Goal: Transaction & Acquisition: Purchase product/service

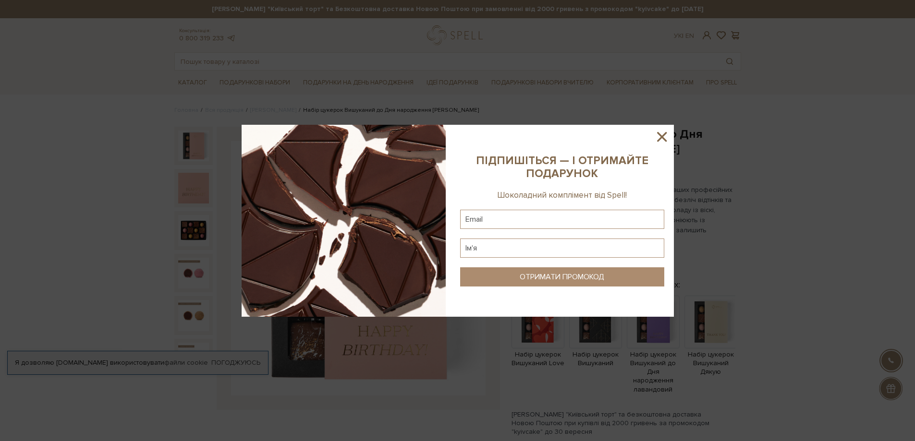
click at [664, 136] on icon at bounding box center [662, 137] width 16 height 16
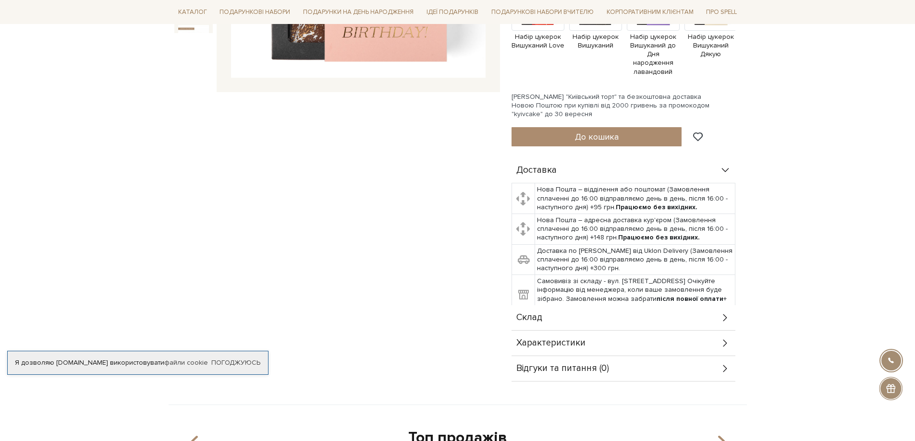
scroll to position [384, 0]
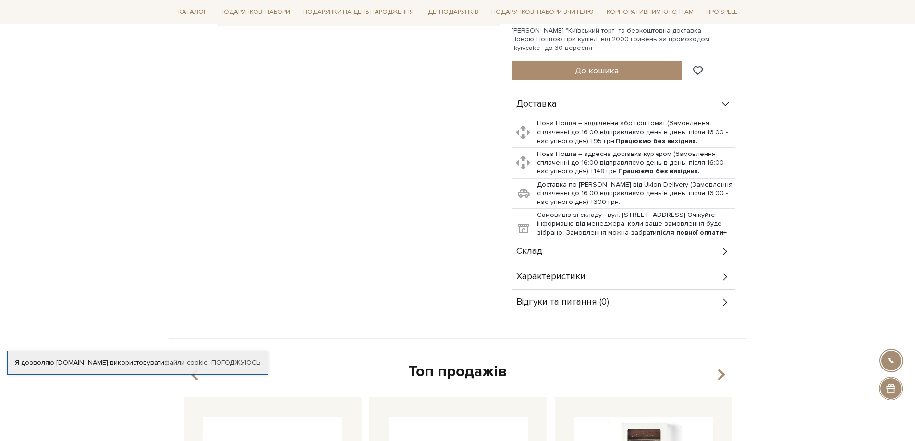
click at [557, 273] on span "Характеристики" at bounding box center [550, 277] width 69 height 9
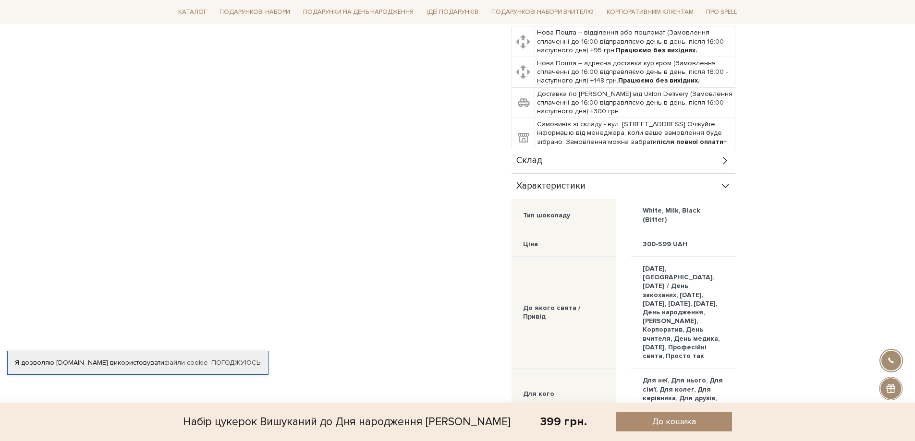
scroll to position [480, 0]
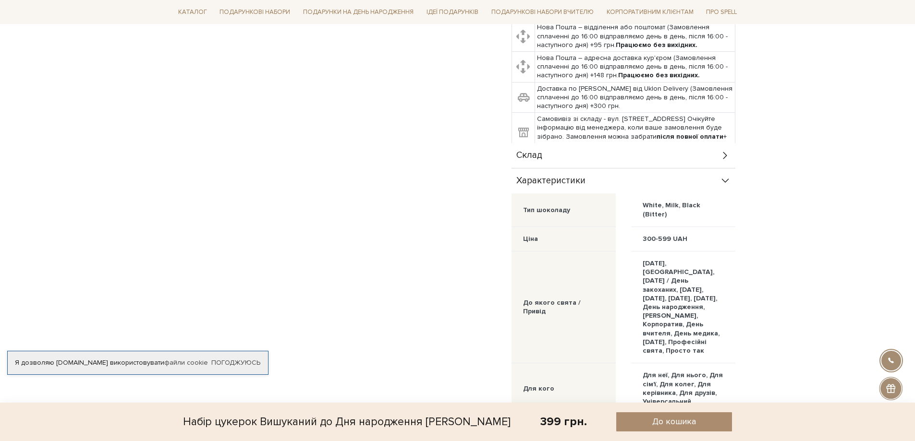
click at [644, 152] on div "Склад" at bounding box center [623, 155] width 224 height 25
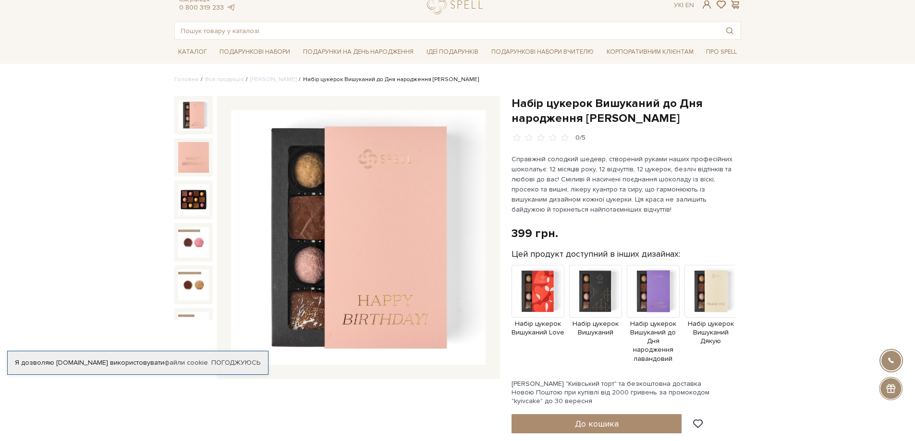
scroll to position [48, 0]
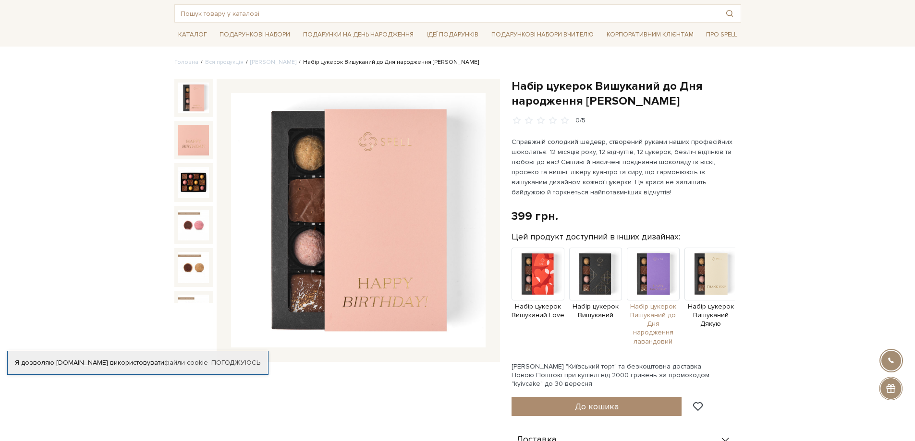
click at [647, 278] on img at bounding box center [653, 274] width 53 height 53
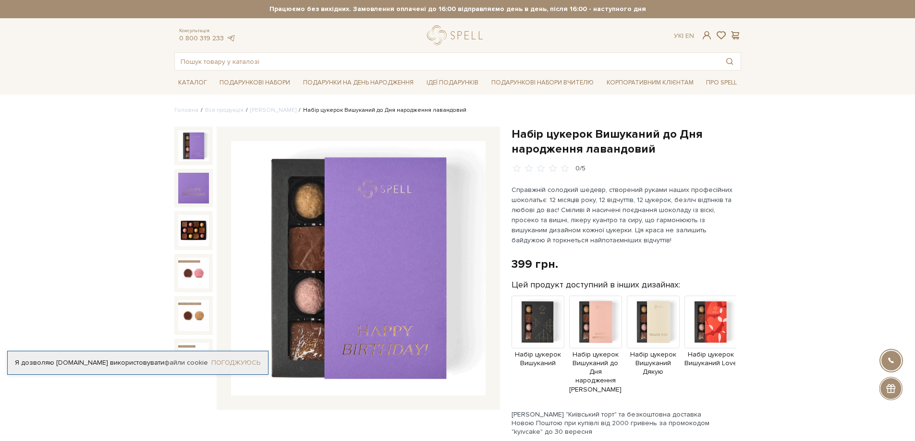
click at [228, 362] on link "Погоджуюсь" at bounding box center [235, 363] width 49 height 9
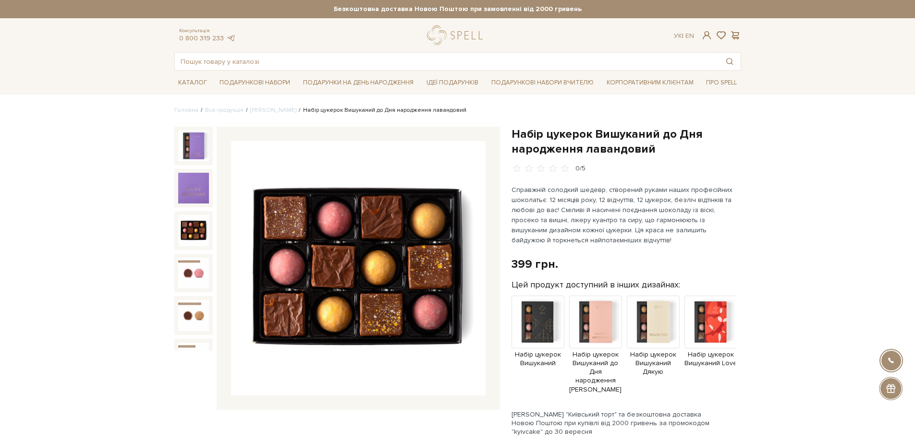
click at [190, 226] on img at bounding box center [193, 230] width 31 height 31
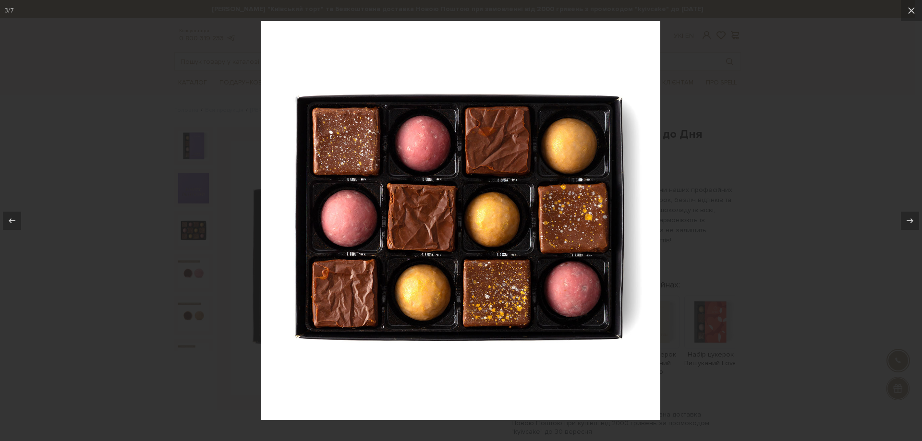
click at [827, 189] on div at bounding box center [461, 220] width 922 height 441
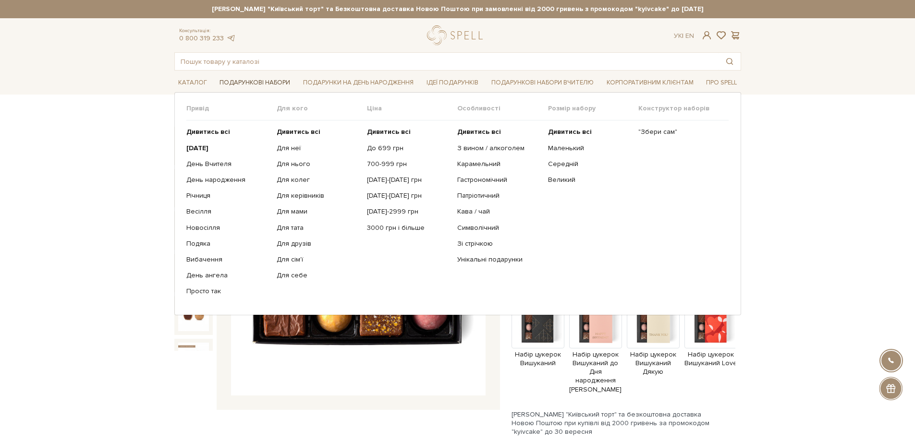
click at [245, 86] on link "Подарункові набори" at bounding box center [255, 82] width 78 height 15
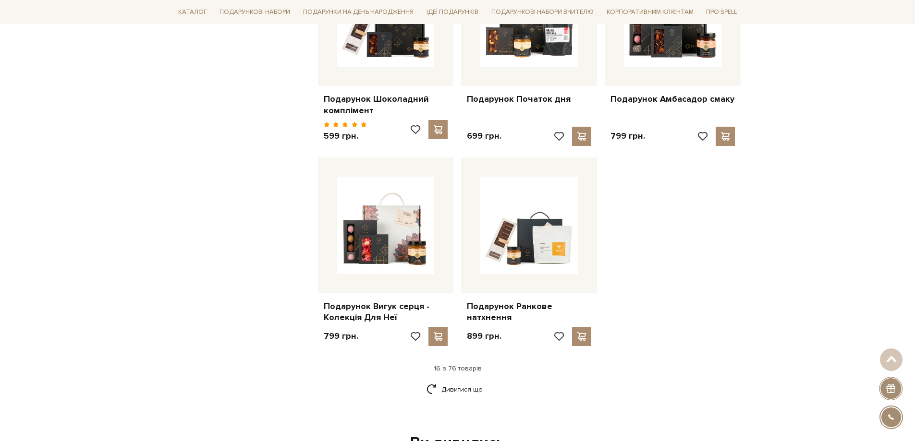
scroll to position [1057, 0]
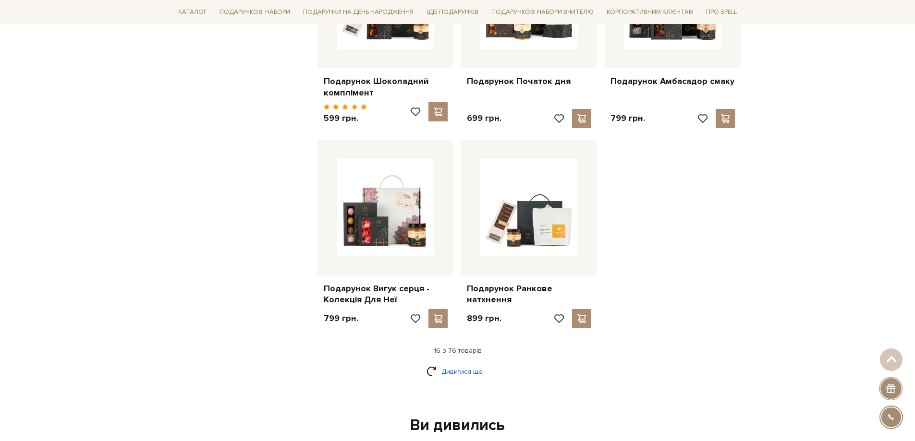
click at [460, 367] on link "Дивитися ще" at bounding box center [457, 372] width 62 height 17
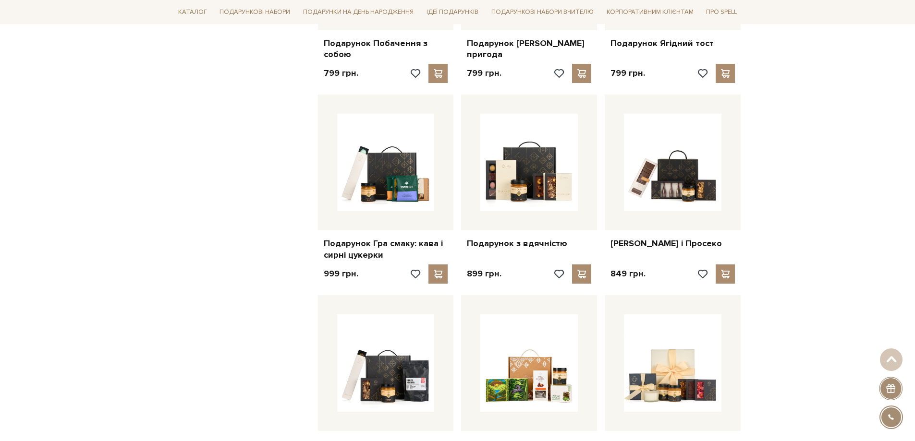
scroll to position [2065, 0]
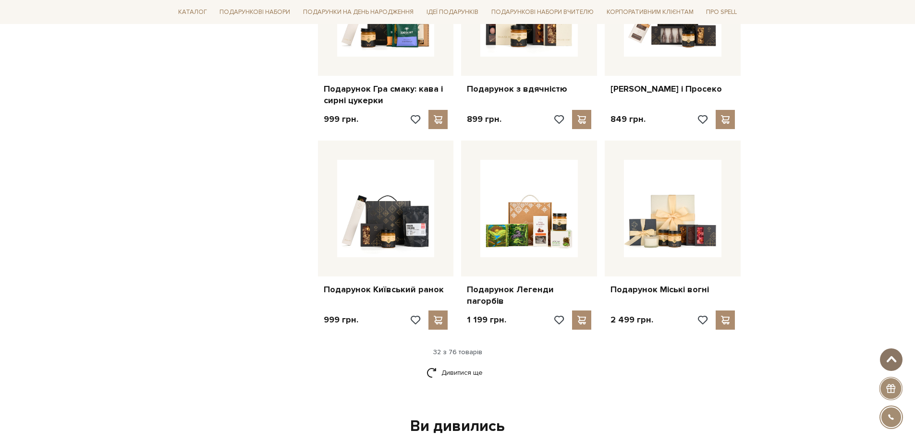
click at [896, 365] on button at bounding box center [891, 360] width 23 height 23
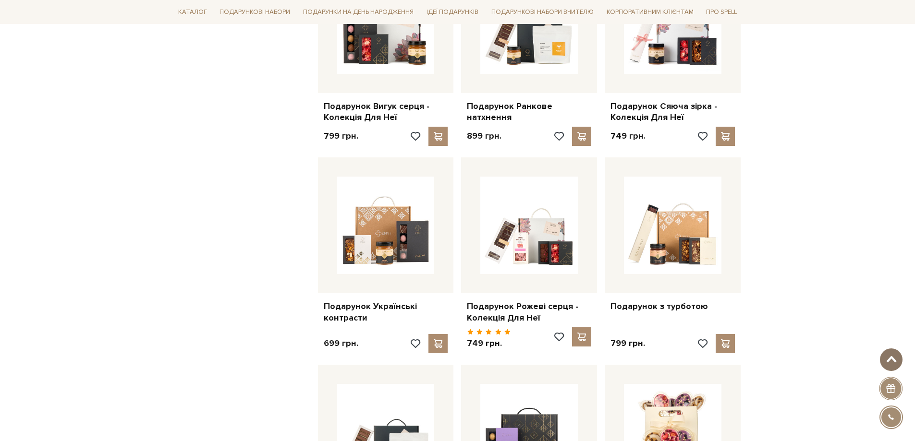
scroll to position [0, 0]
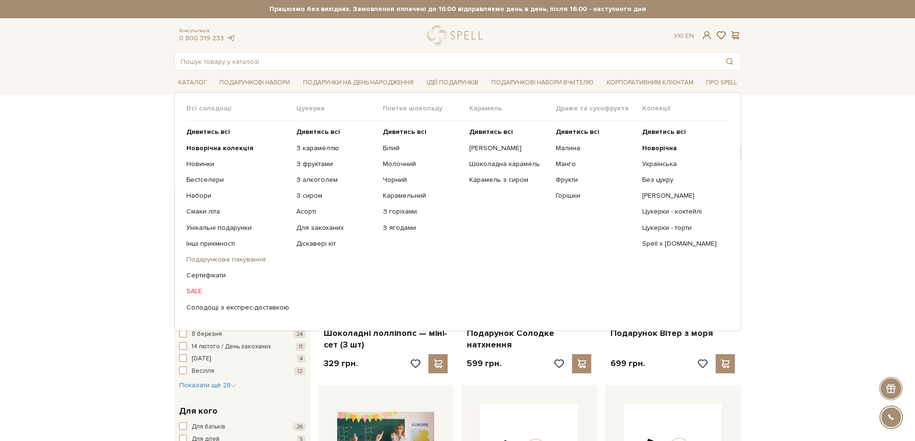
click at [207, 258] on link "Подарункове пакування" at bounding box center [237, 259] width 103 height 9
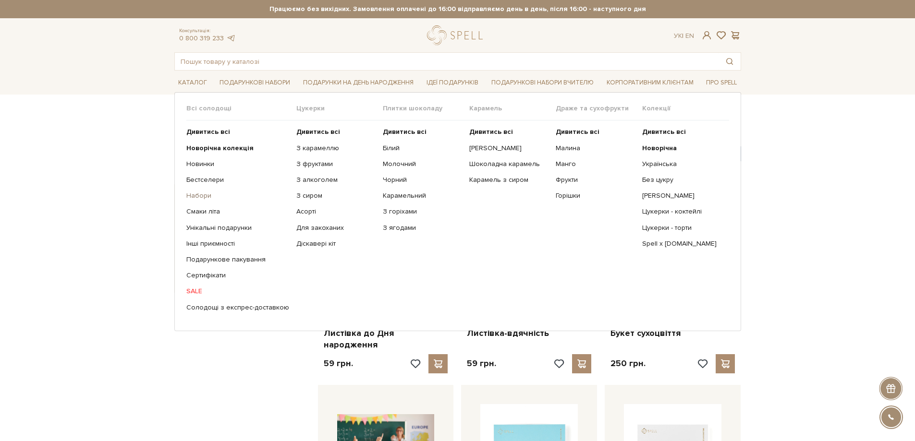
click at [190, 193] on link "Набори" at bounding box center [237, 196] width 103 height 9
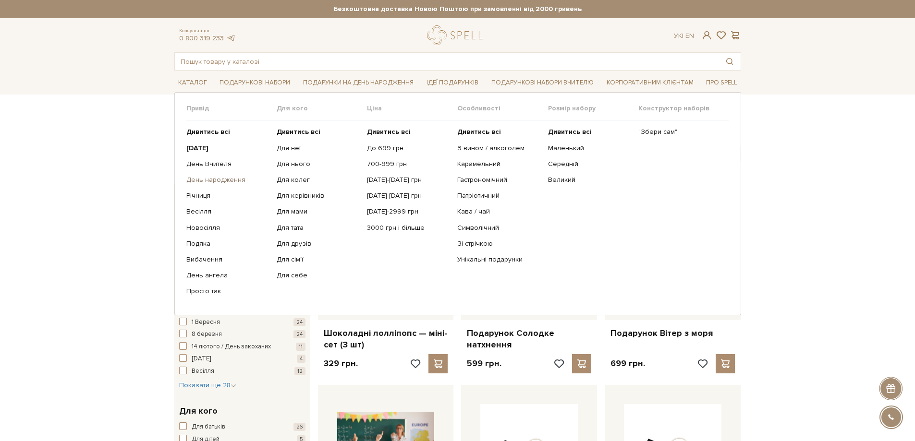
click at [216, 179] on link "День народження" at bounding box center [227, 180] width 83 height 9
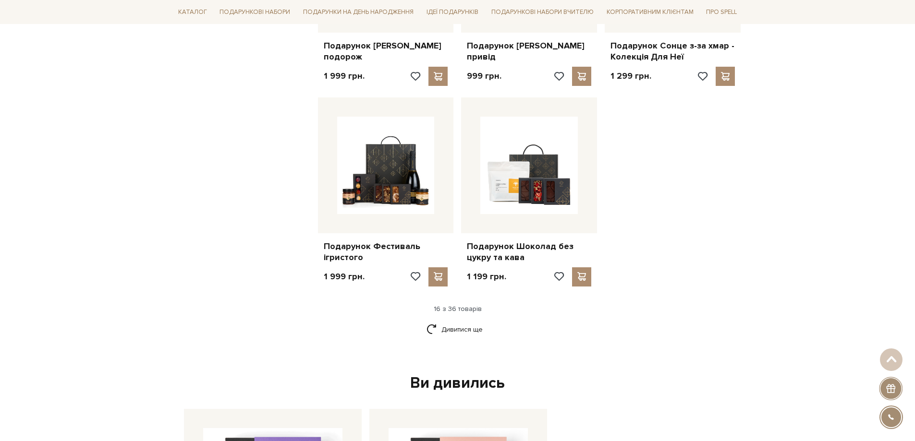
scroll to position [1057, 0]
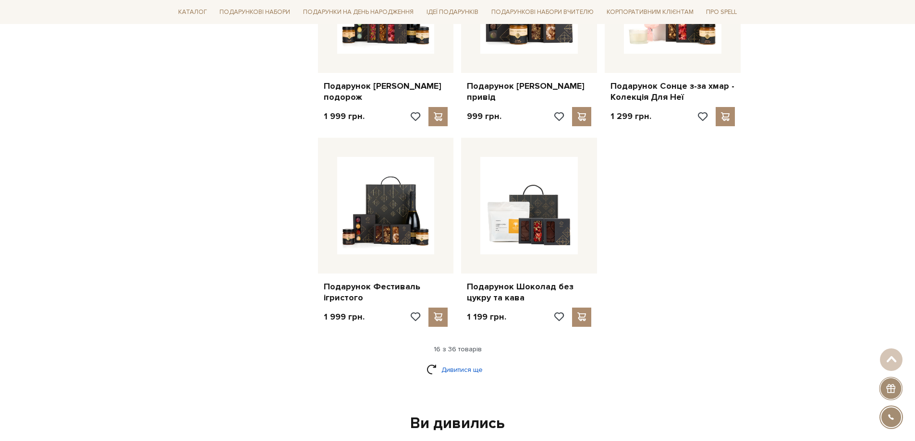
click at [443, 367] on link "Дивитися ще" at bounding box center [457, 370] width 62 height 17
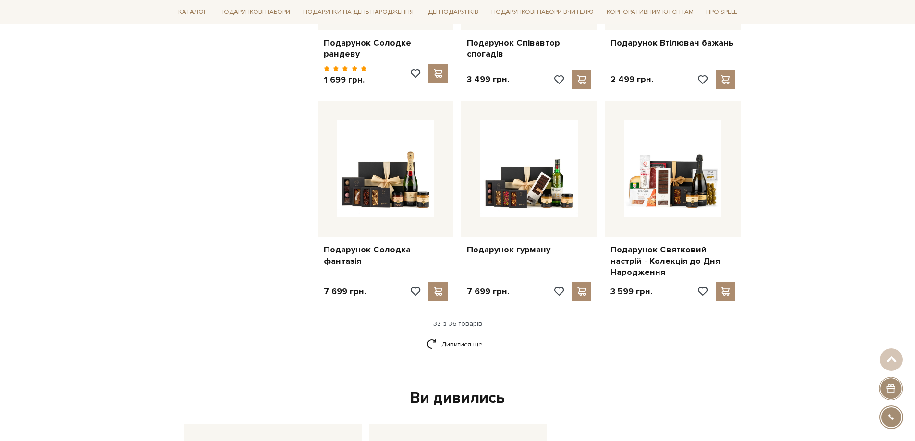
scroll to position [2161, 0]
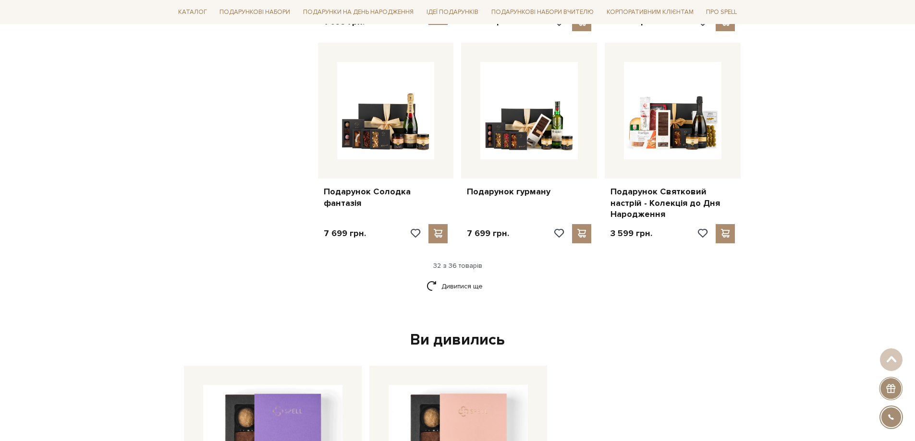
drag, startPoint x: 890, startPoint y: 357, endPoint x: 881, endPoint y: 328, distance: 31.1
click at [890, 357] on span at bounding box center [891, 360] width 16 height 8
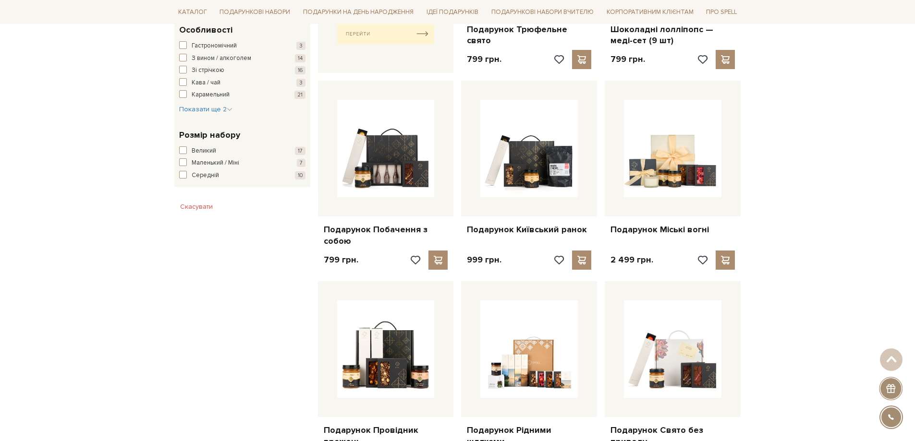
scroll to position [0, 0]
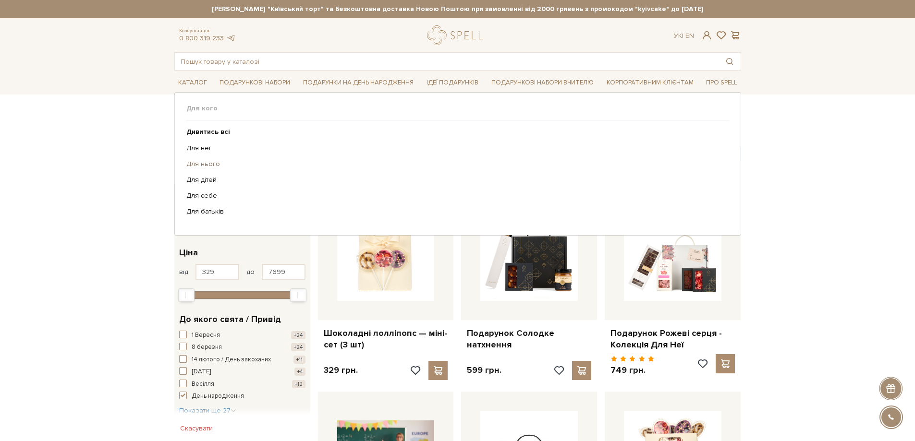
click at [215, 166] on link "Для нього" at bounding box center [453, 164] width 535 height 9
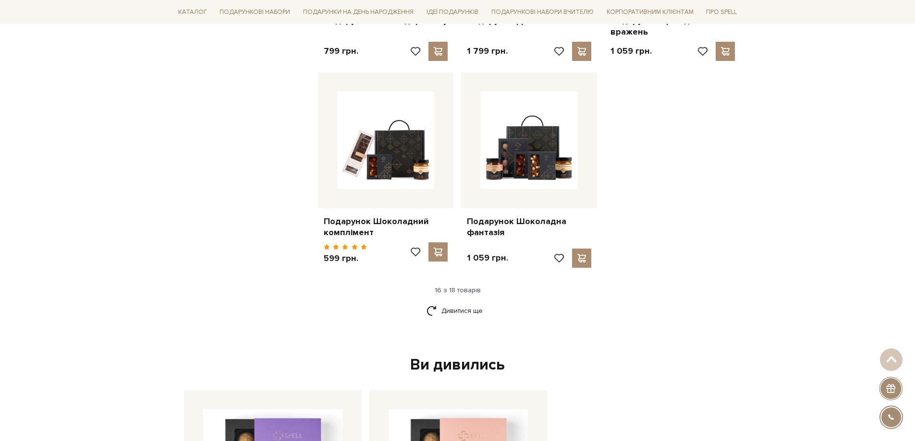
scroll to position [1249, 0]
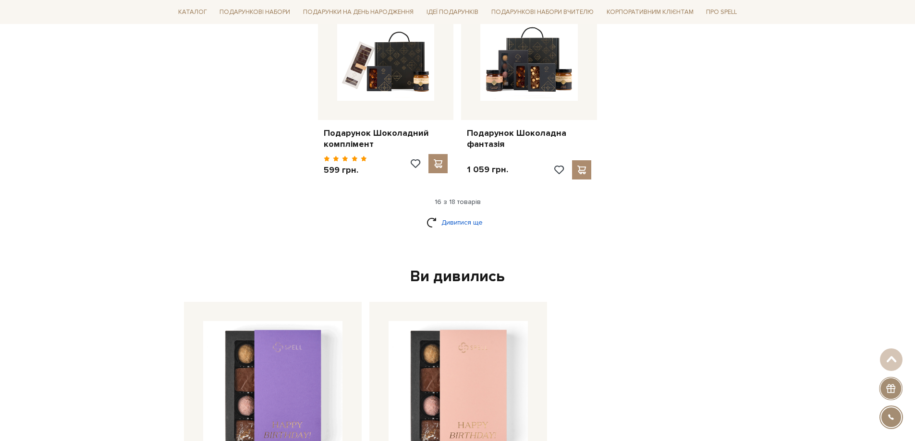
click at [451, 225] on link "Дивитися ще" at bounding box center [457, 222] width 62 height 17
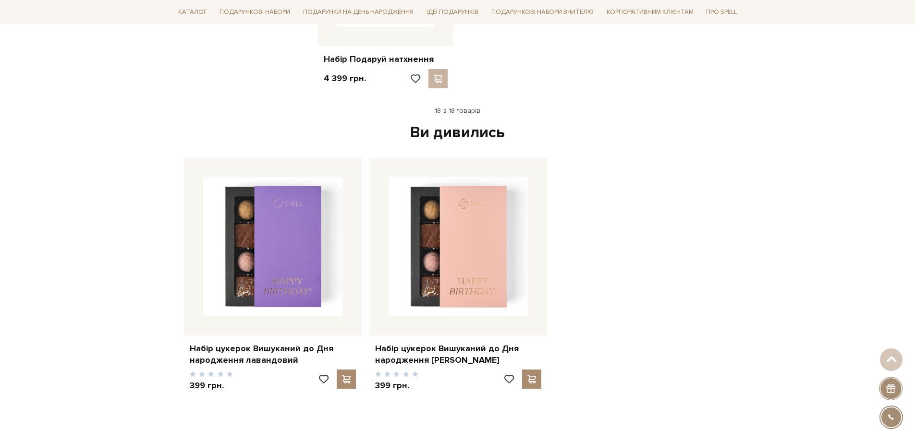
scroll to position [1537, 0]
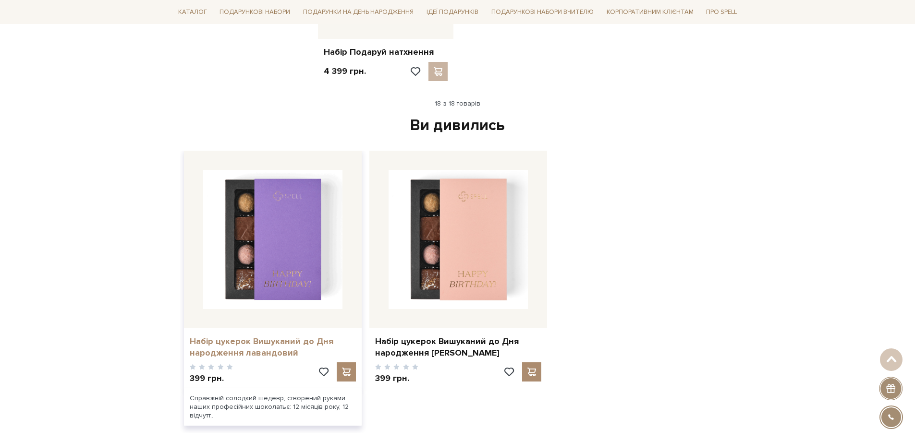
click at [207, 353] on link "Набір цукерок Вишуканий до Дня народження лавандовий" at bounding box center [273, 347] width 166 height 23
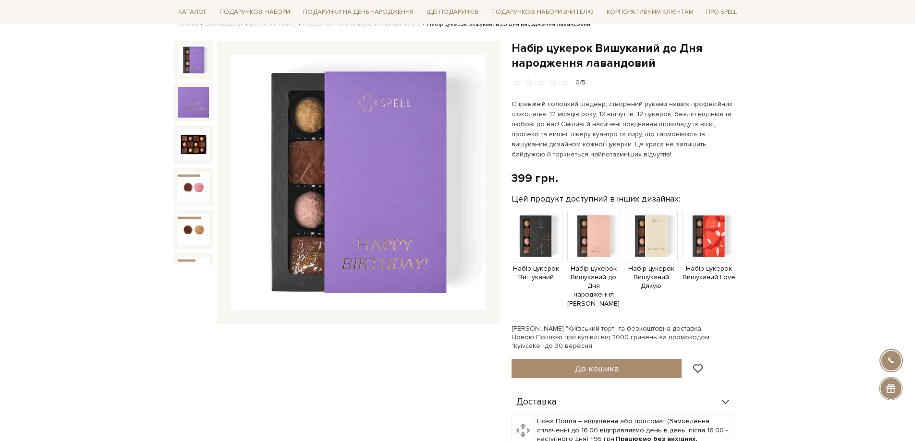
scroll to position [96, 0]
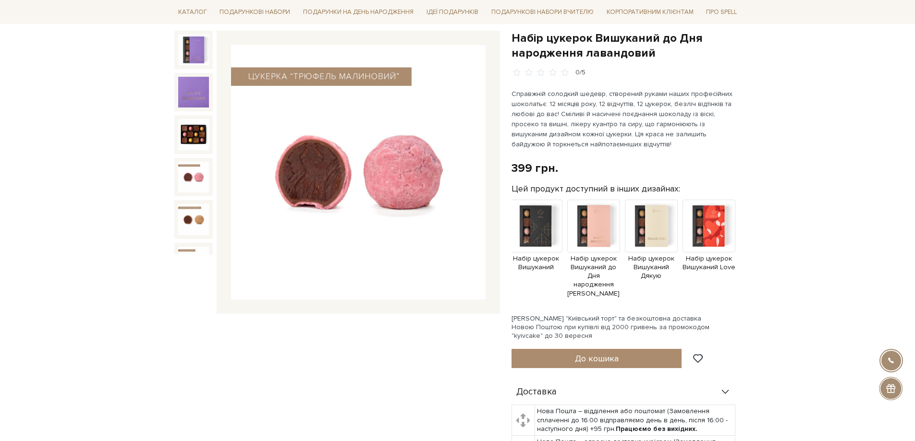
click at [192, 173] on img at bounding box center [193, 177] width 31 height 31
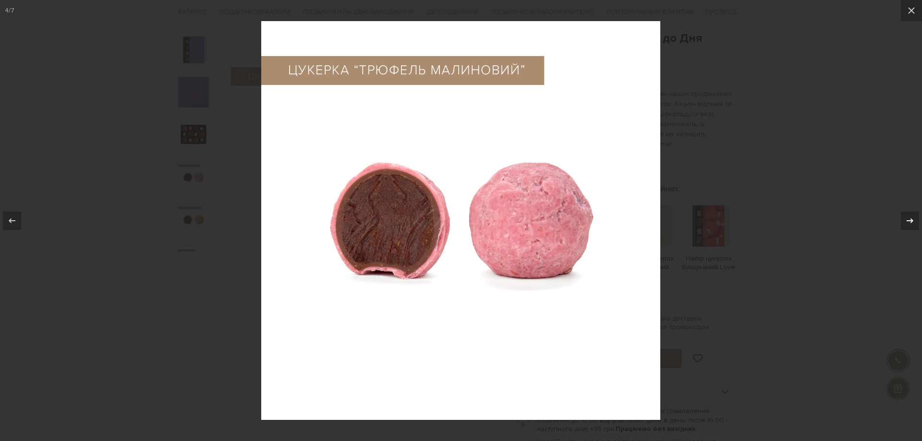
click at [907, 222] on icon at bounding box center [910, 221] width 12 height 12
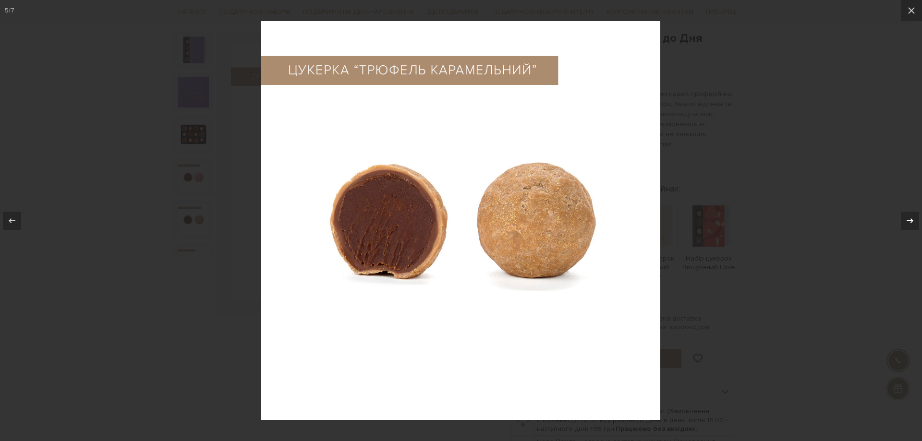
click at [907, 222] on icon at bounding box center [910, 221] width 12 height 12
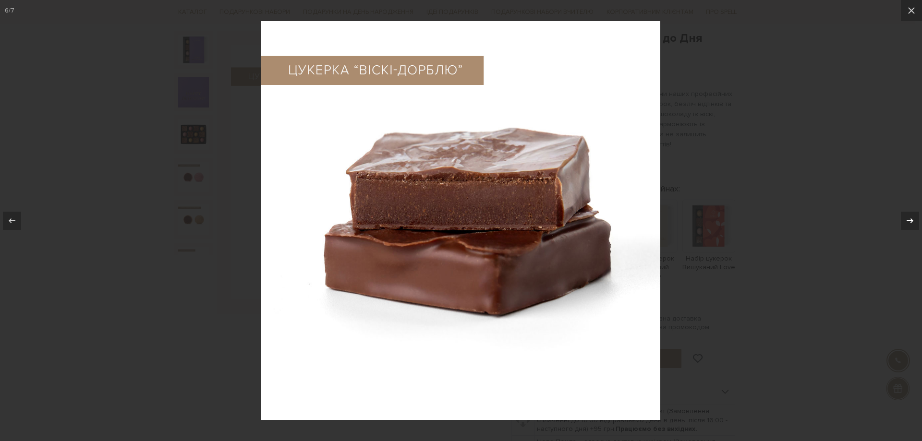
click at [907, 222] on icon at bounding box center [910, 221] width 12 height 12
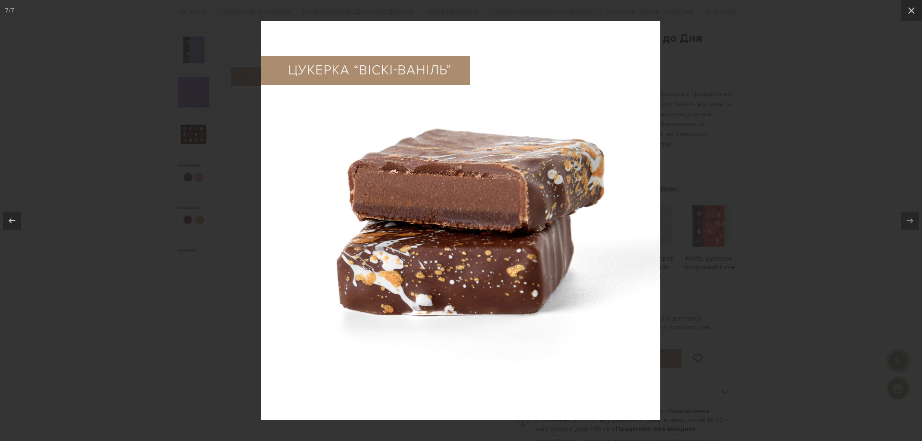
click at [840, 204] on div at bounding box center [461, 220] width 922 height 441
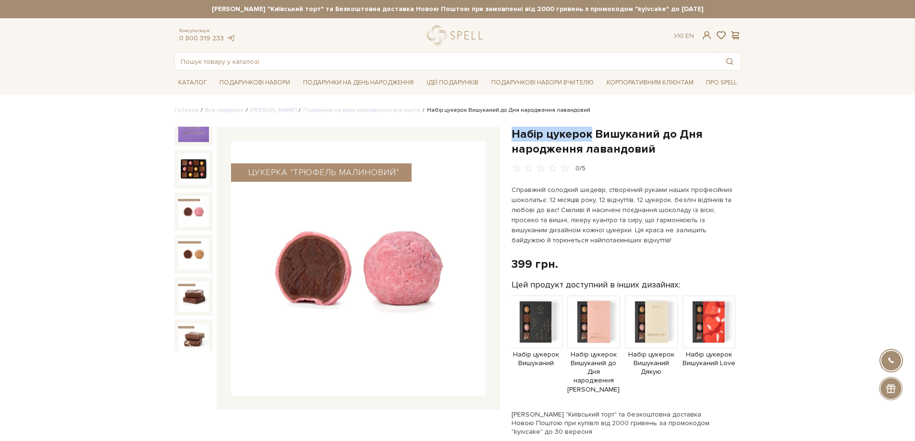
drag, startPoint x: 513, startPoint y: 132, endPoint x: 588, endPoint y: 132, distance: 74.9
click at [588, 132] on h1 "Набір цукерок Вишуканий до Дня народження лавандовий" at bounding box center [626, 142] width 230 height 30
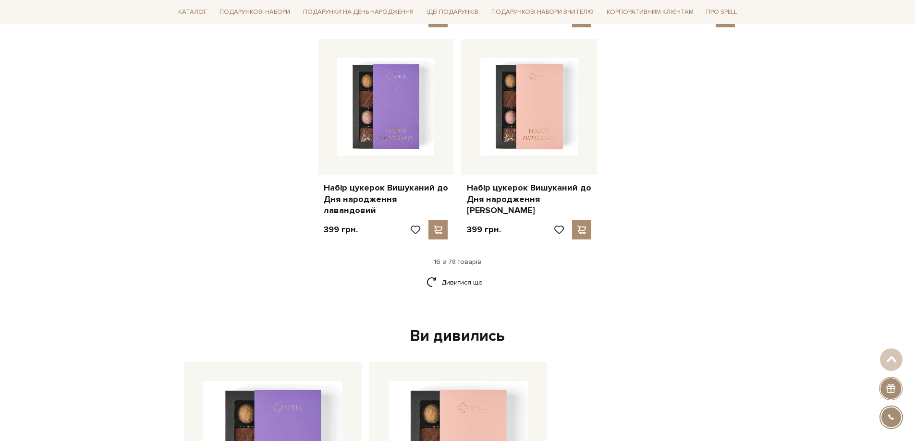
scroll to position [1201, 0]
click at [478, 274] on link "Дивитися ще" at bounding box center [457, 282] width 62 height 17
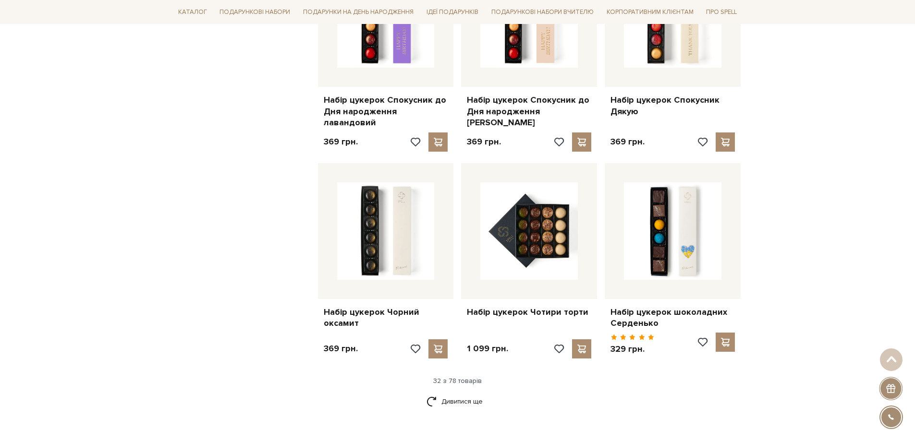
scroll to position [2161, 0]
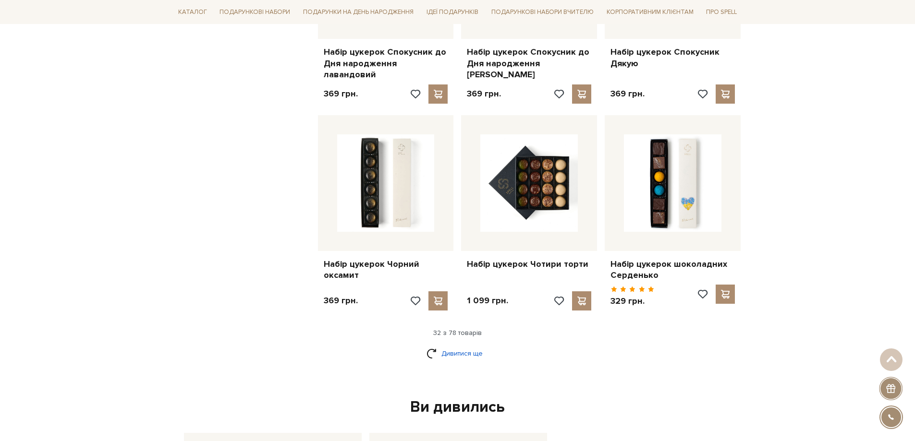
click at [452, 345] on link "Дивитися ще" at bounding box center [457, 353] width 62 height 17
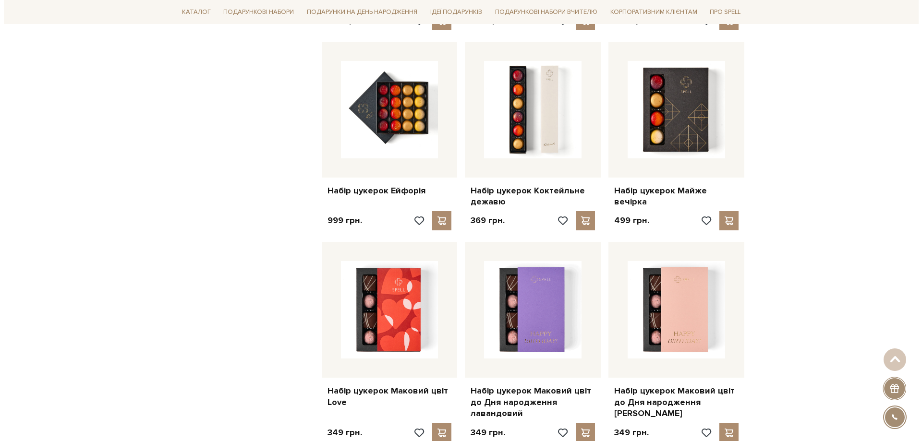
scroll to position [1537, 0]
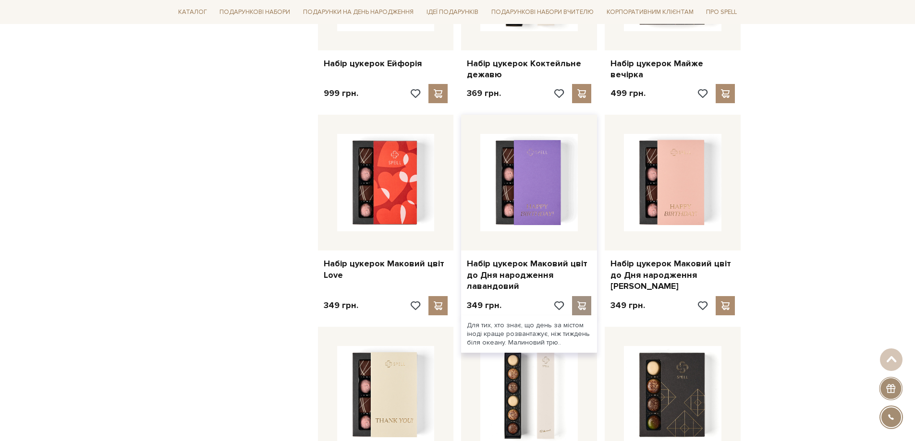
click at [578, 302] on span at bounding box center [582, 306] width 12 height 9
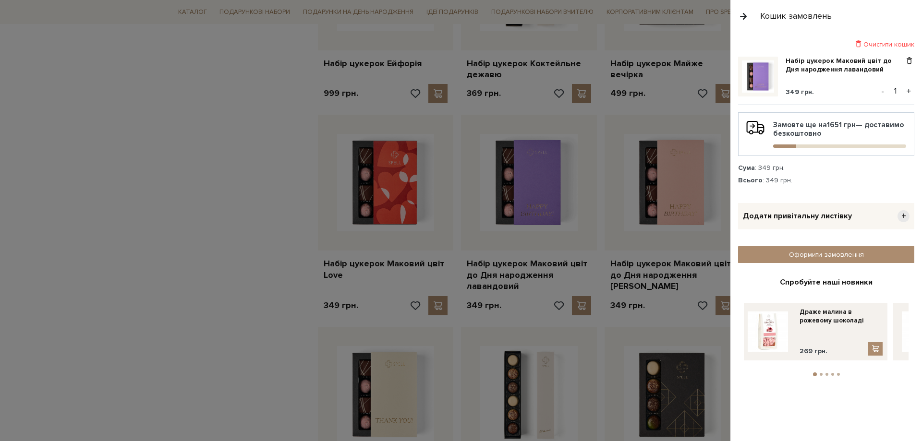
click at [195, 293] on div at bounding box center [461, 220] width 922 height 441
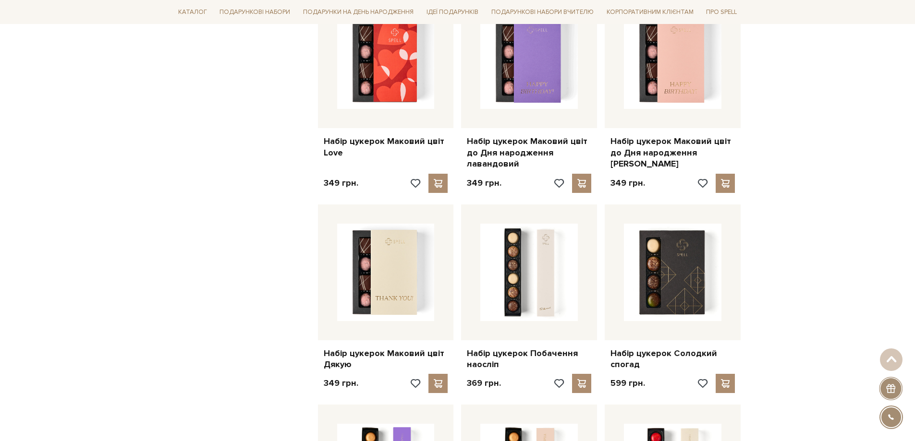
scroll to position [1681, 0]
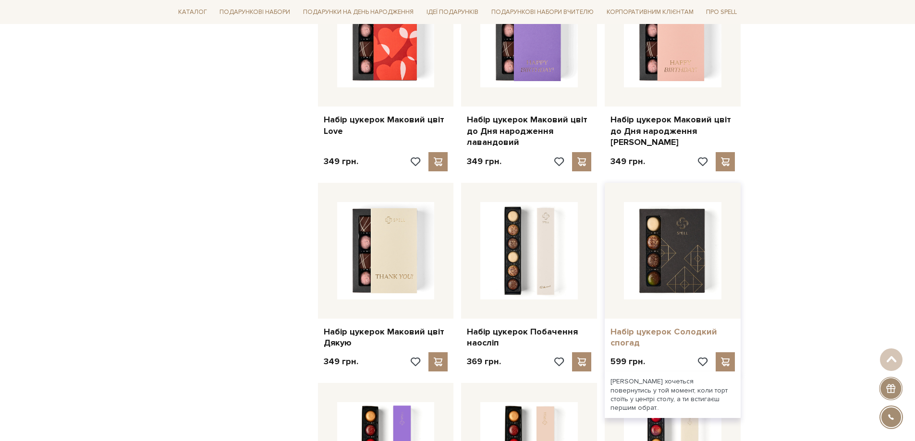
click at [651, 327] on link "Набір цукерок Солодкий спогад" at bounding box center [672, 338] width 124 height 23
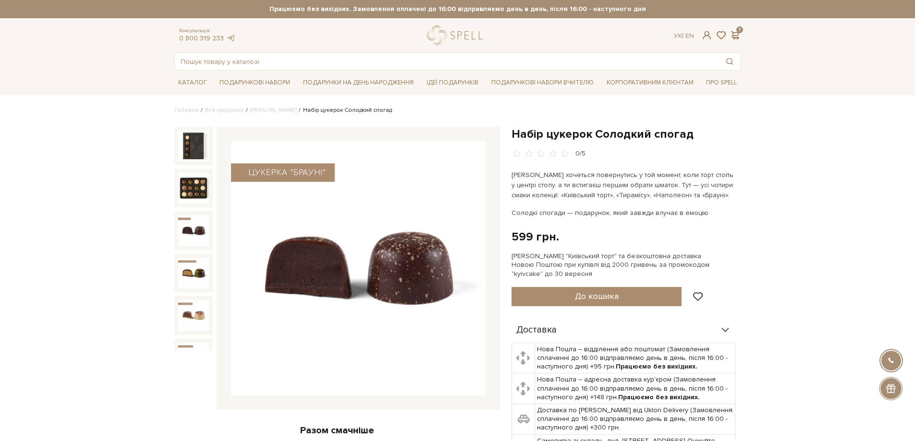
click at [192, 222] on img at bounding box center [193, 230] width 31 height 31
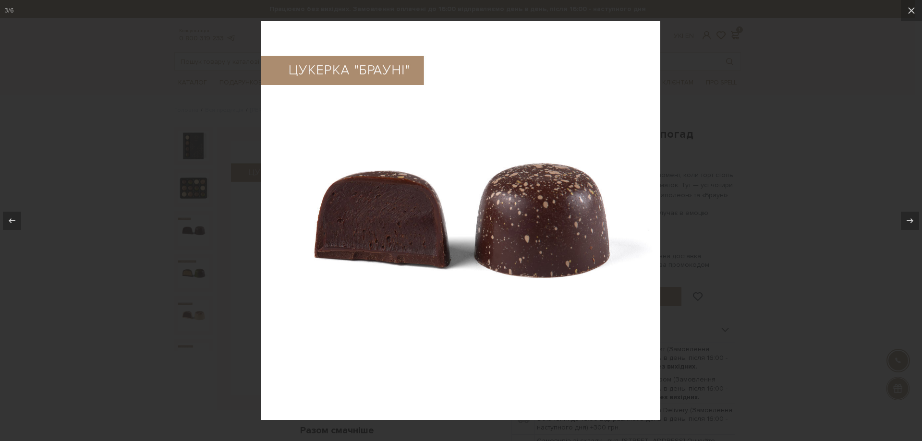
click at [192, 191] on div at bounding box center [461, 220] width 922 height 441
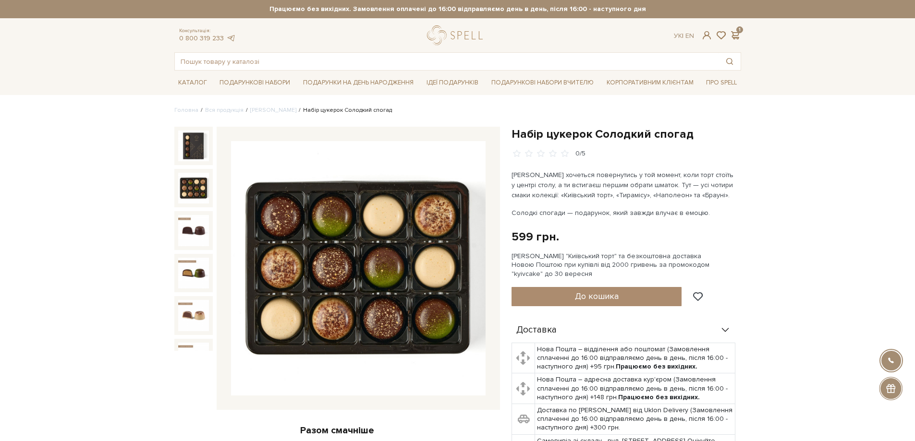
click at [192, 191] on img at bounding box center [193, 188] width 31 height 31
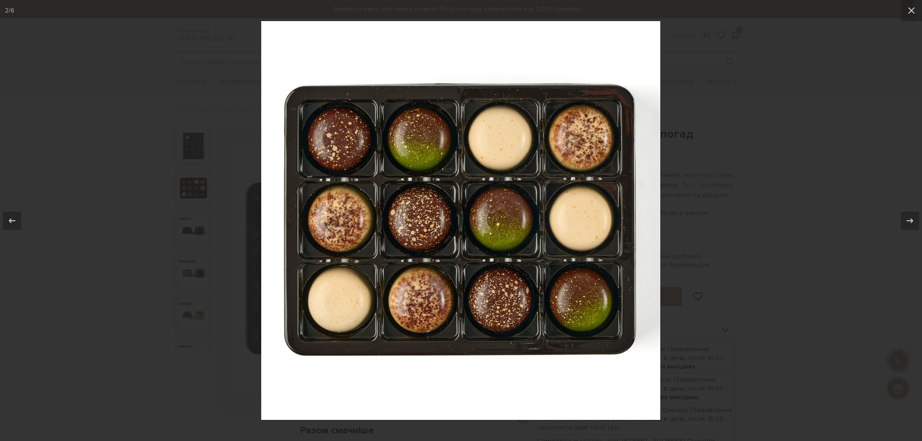
click at [192, 191] on div at bounding box center [461, 220] width 922 height 441
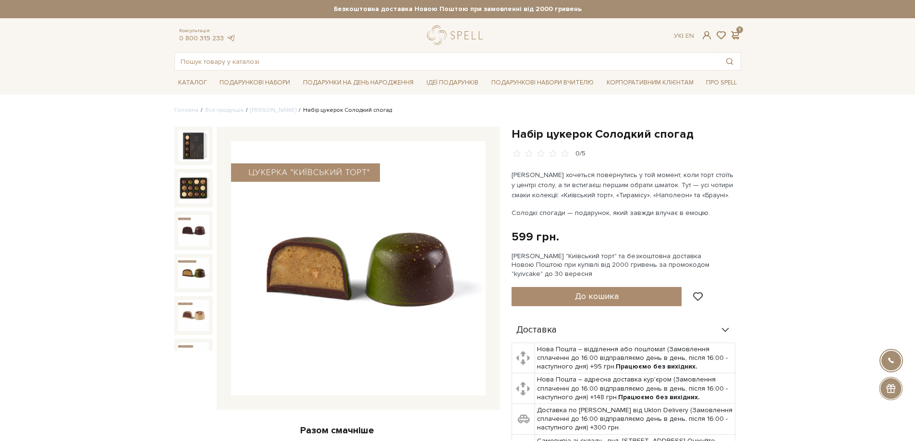
click at [184, 258] on img at bounding box center [193, 273] width 31 height 31
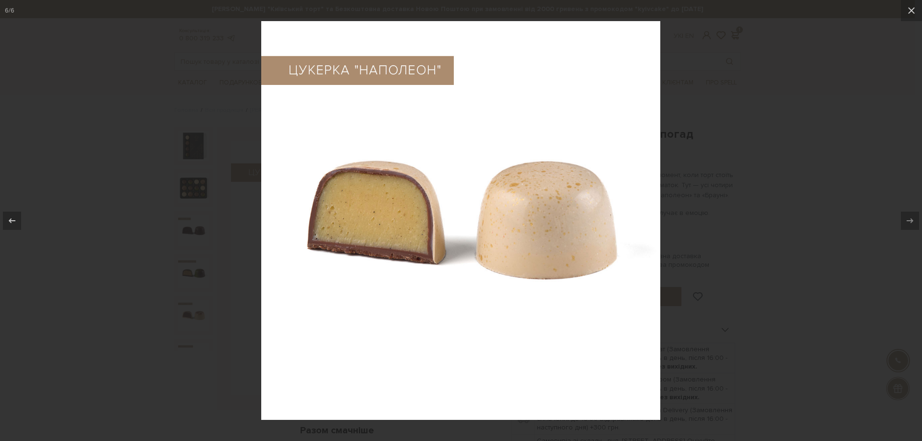
drag, startPoint x: 919, startPoint y: 119, endPoint x: 901, endPoint y: 119, distance: 17.8
click at [914, 119] on div at bounding box center [461, 220] width 922 height 441
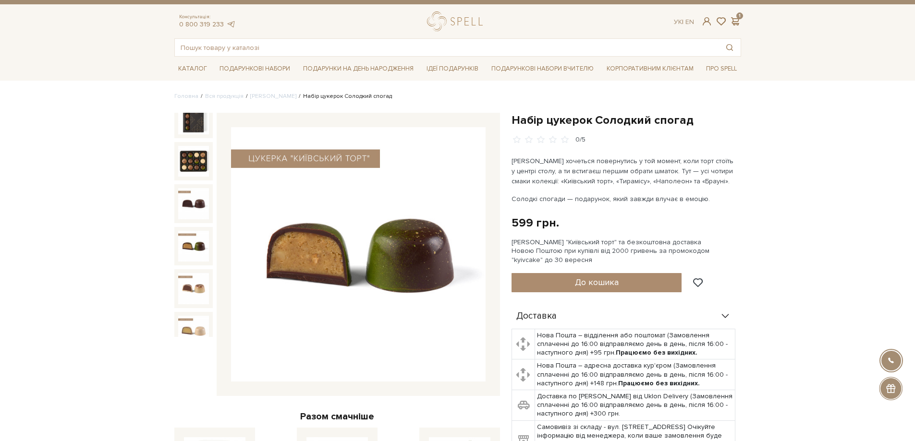
scroll to position [2, 0]
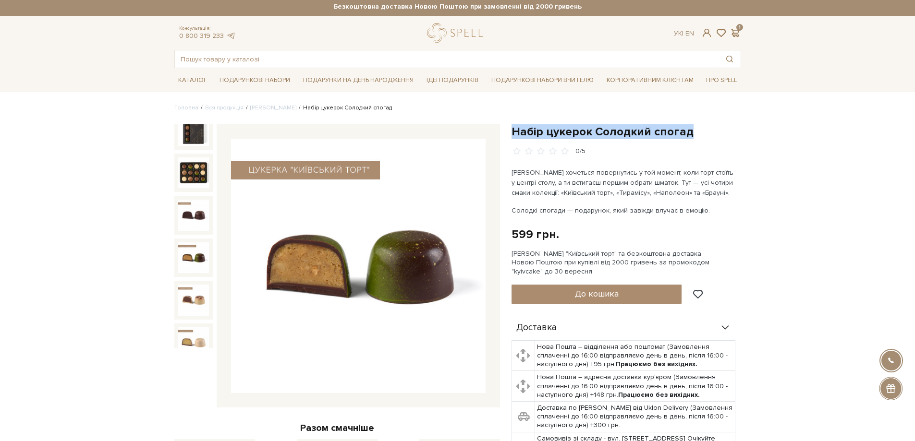
drag, startPoint x: 509, startPoint y: 129, endPoint x: 699, endPoint y: 128, distance: 190.2
click at [699, 128] on div "Набір цукерок Солодкий спогад 0/5 Іноді хочеться повернутись у той момент, коли…" at bounding box center [626, 383] width 241 height 519
